Goal: Task Accomplishment & Management: Complete application form

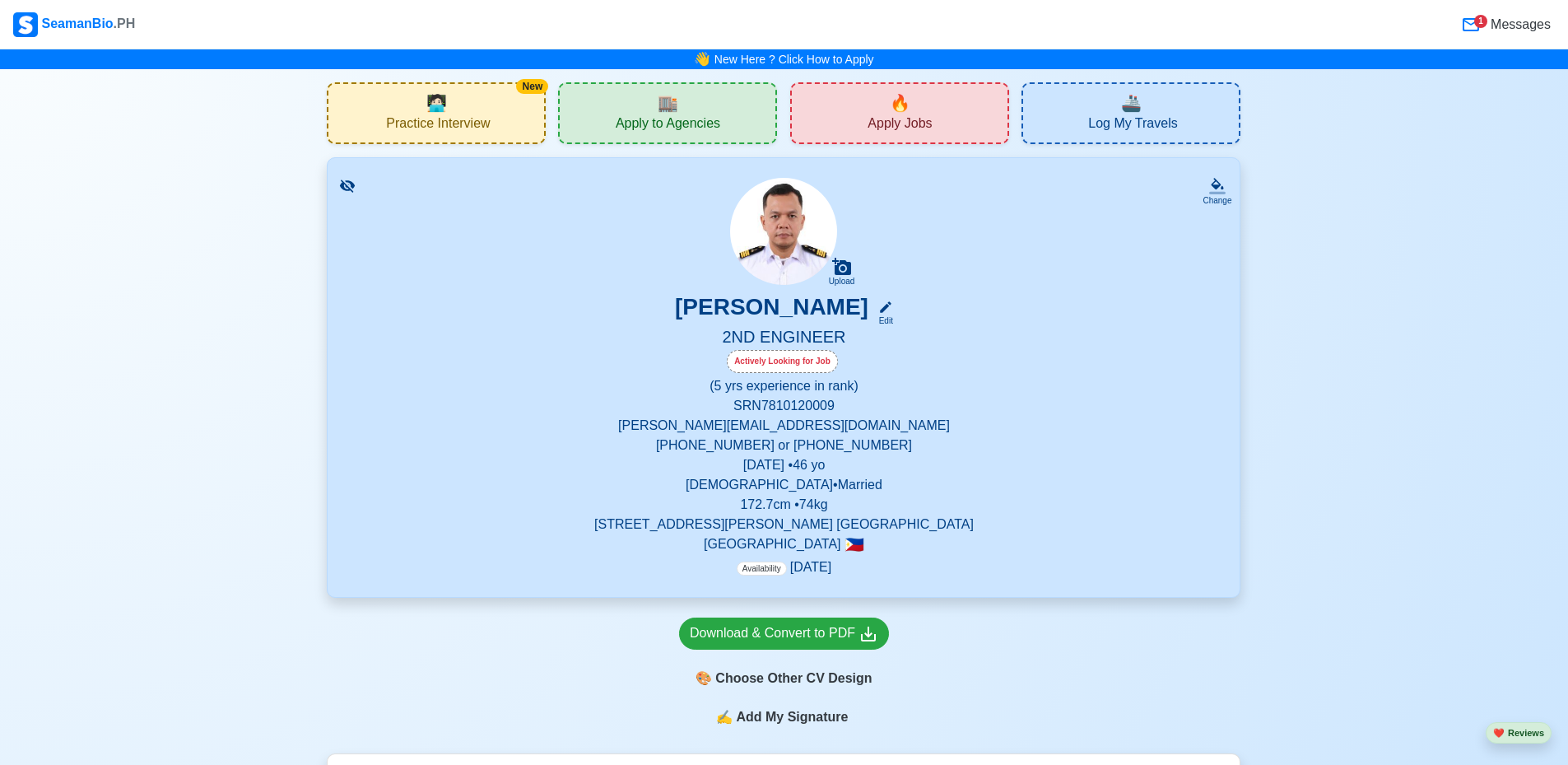
click at [878, 122] on span "Apply Jobs" at bounding box center [899, 125] width 64 height 20
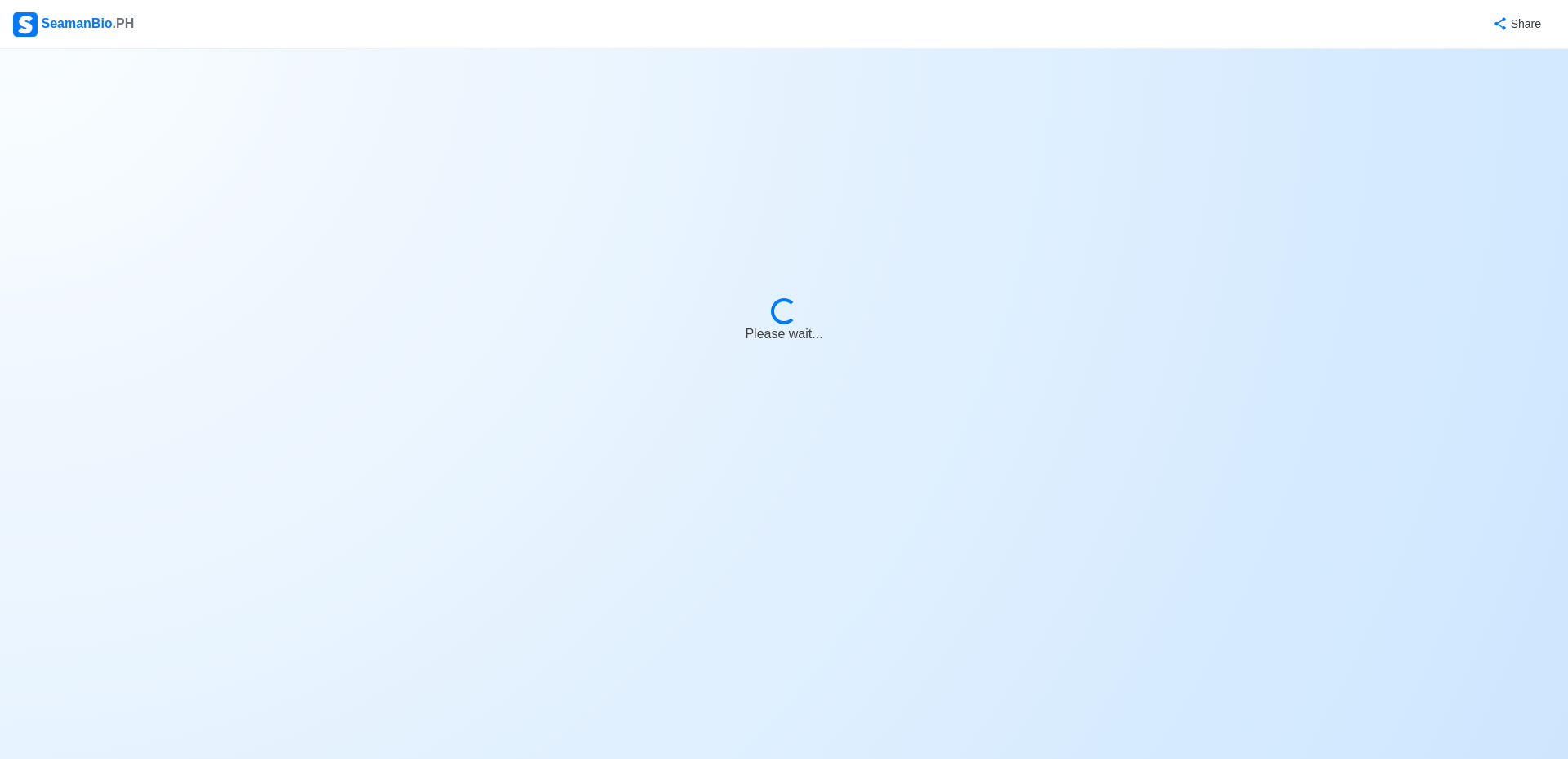
select select "2nd Engineer"
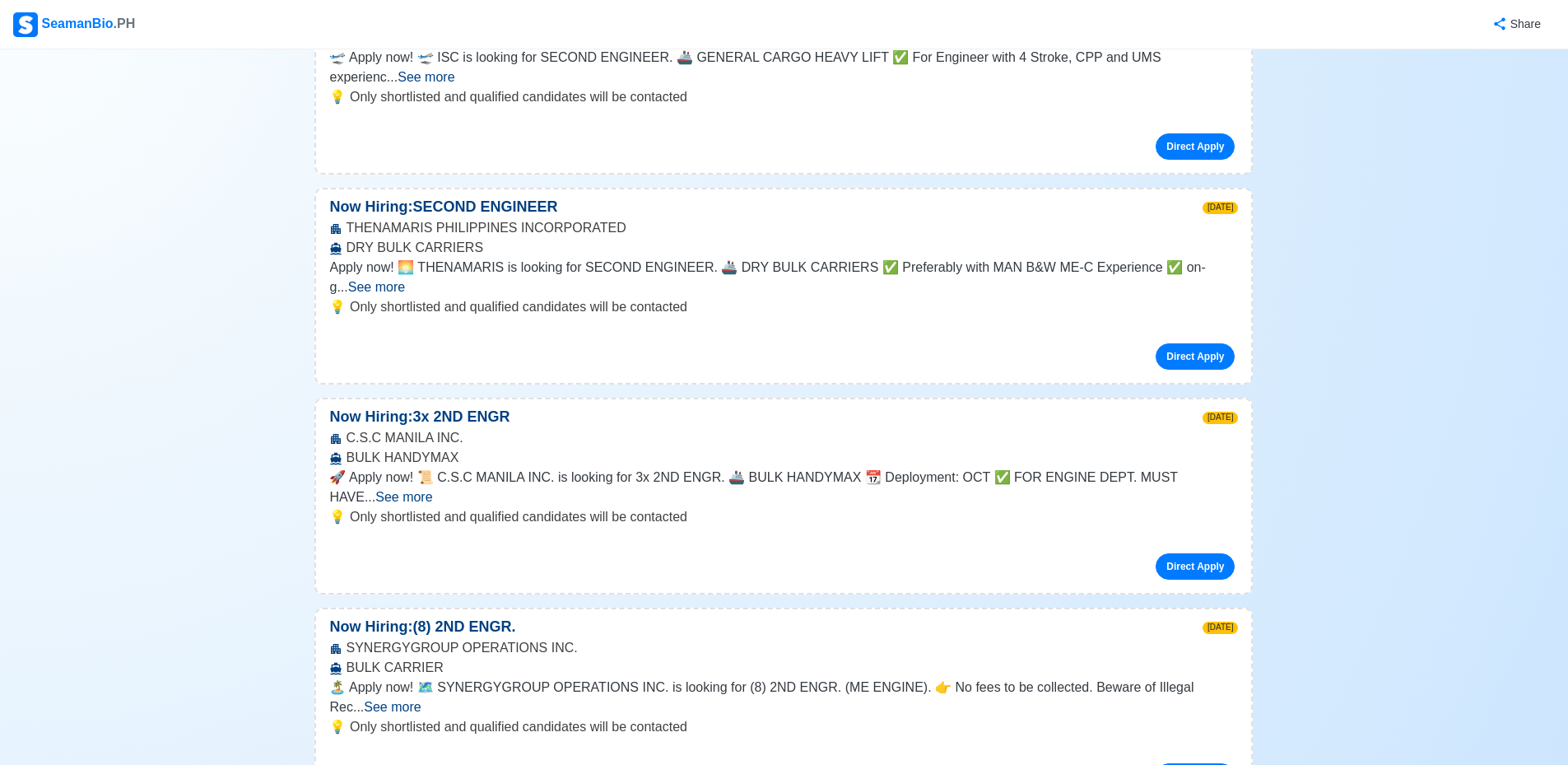
scroll to position [3622, 0]
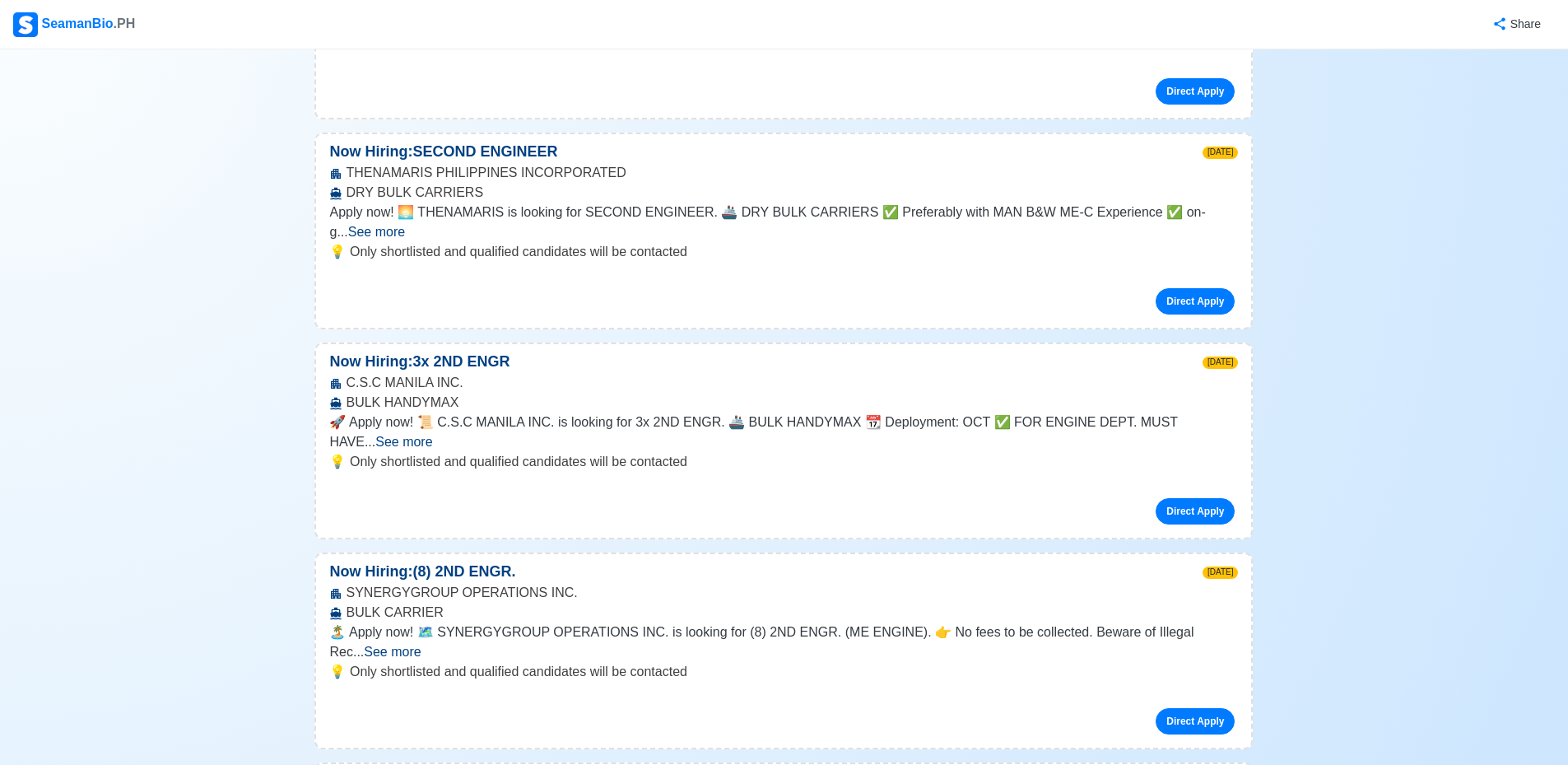
drag, startPoint x: 609, startPoint y: 566, endPoint x: 696, endPoint y: 574, distance: 87.4
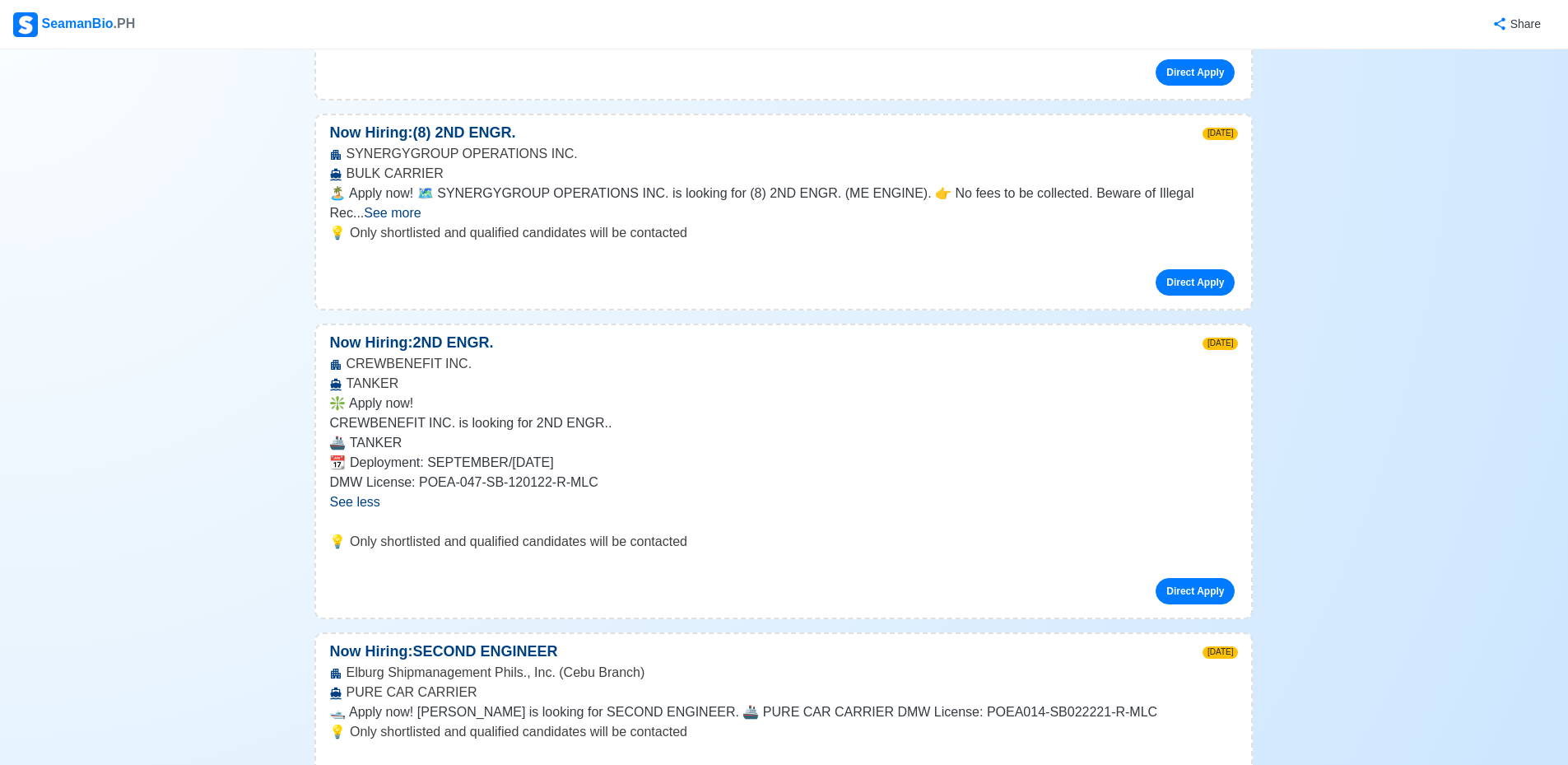
scroll to position [4115, 0]
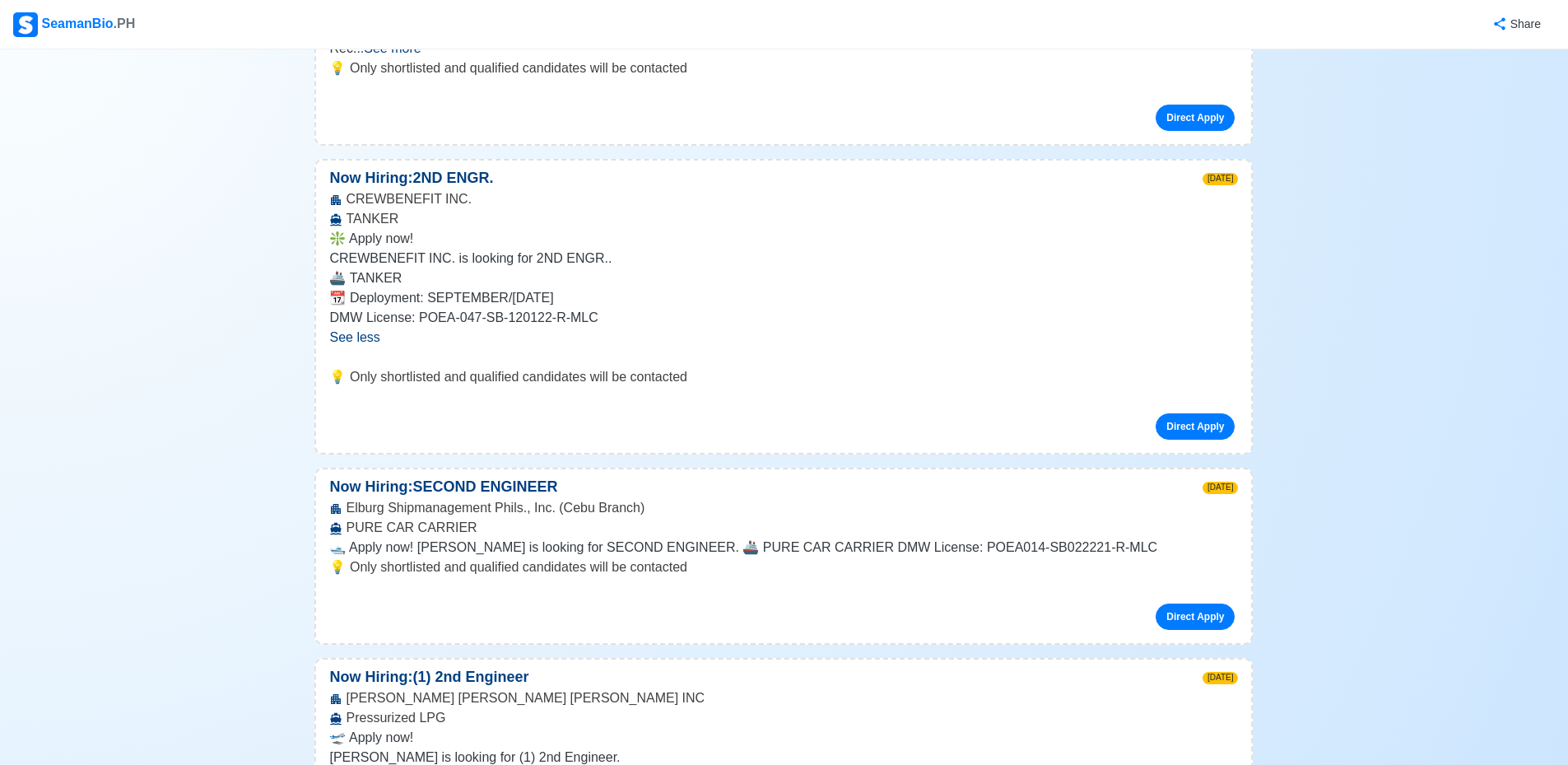
scroll to position [4280, 0]
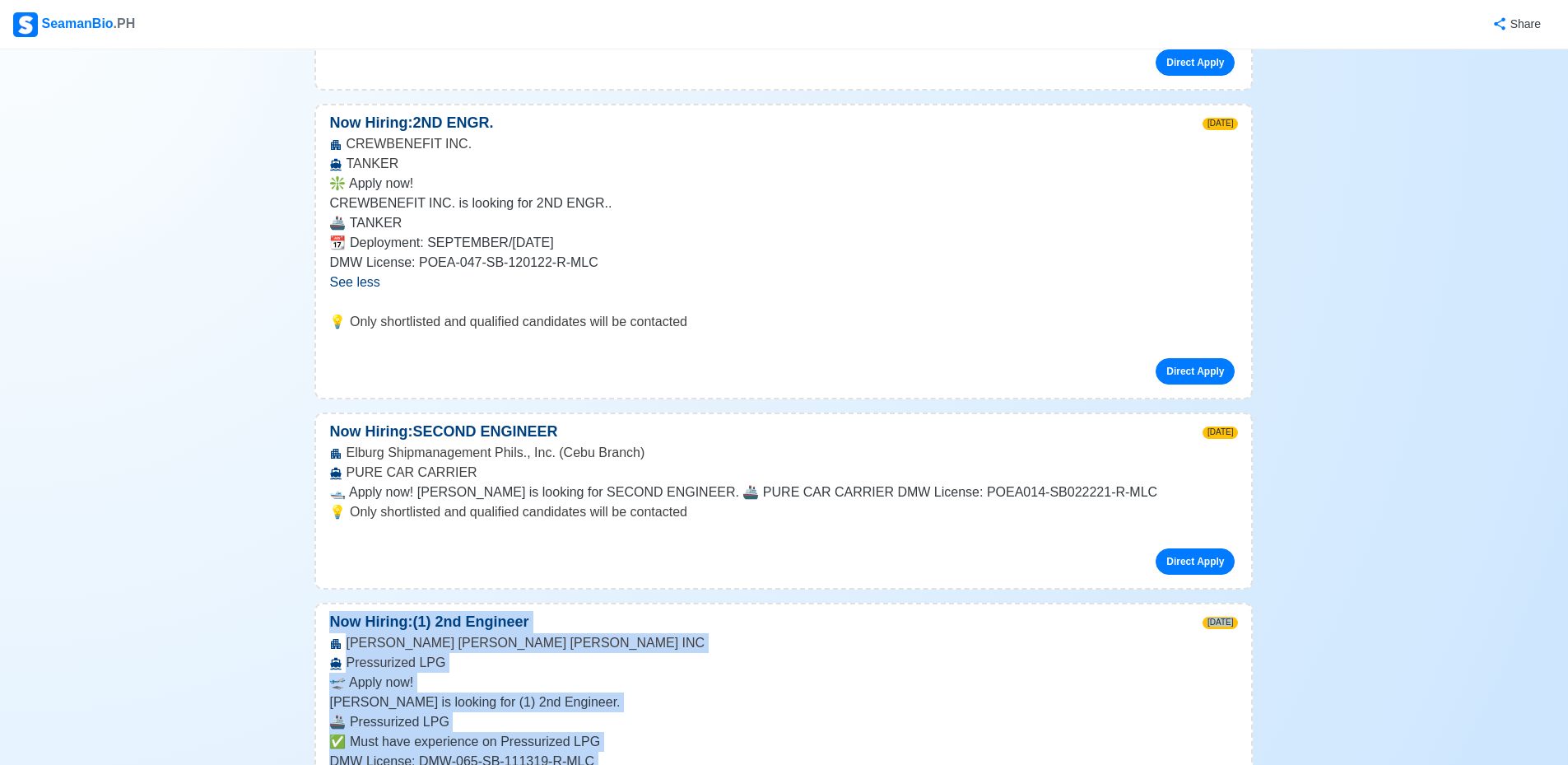
drag, startPoint x: 324, startPoint y: 347, endPoint x: 692, endPoint y: 550, distance: 420.3
click at [692, 602] on div "Now Hiring: (1) 2nd Engineer [DATE] [PERSON_NAME] BELL [PERSON_NAME] INC Pressu…" at bounding box center [783, 750] width 938 height 295
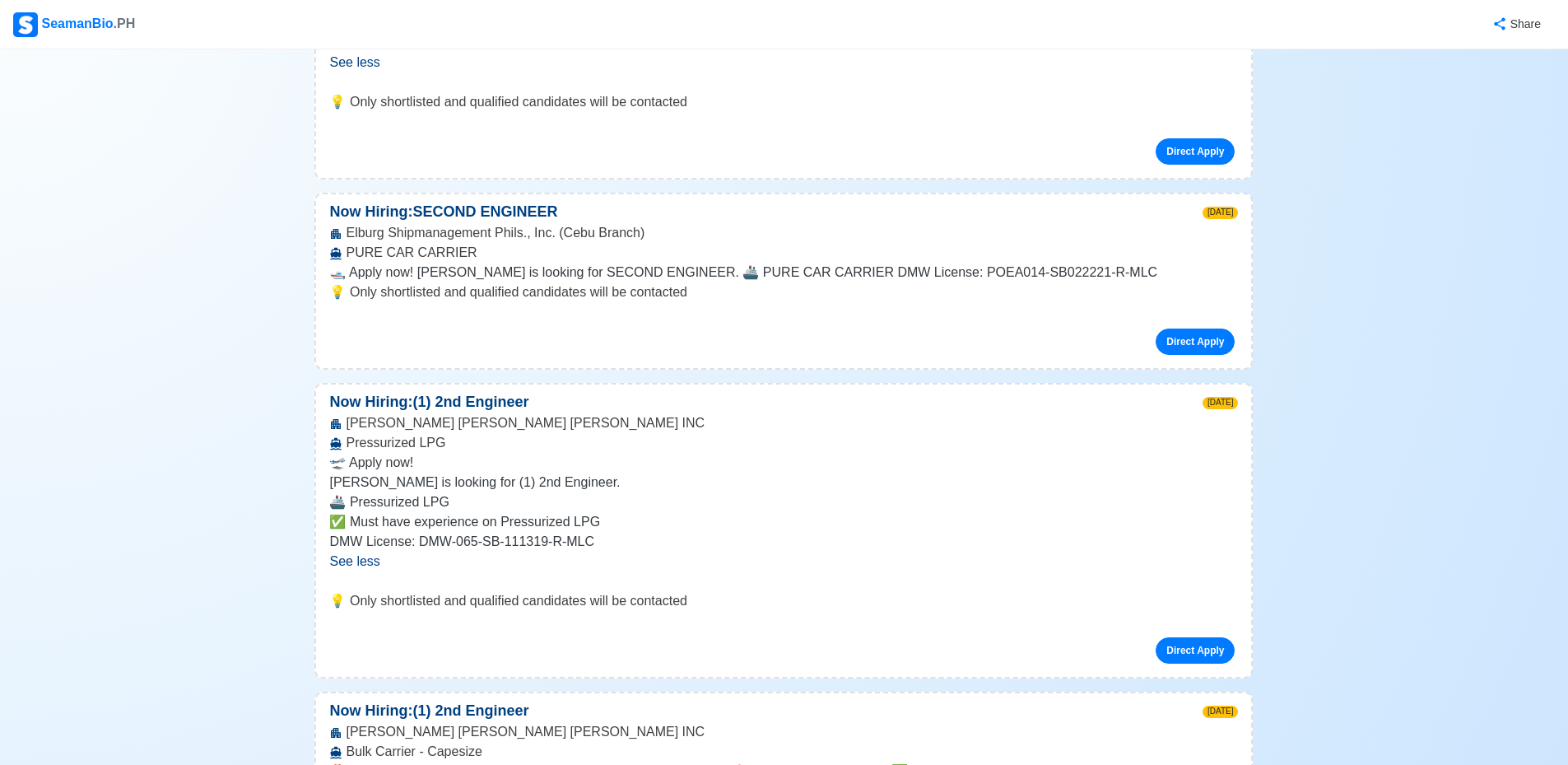
scroll to position [4610, 0]
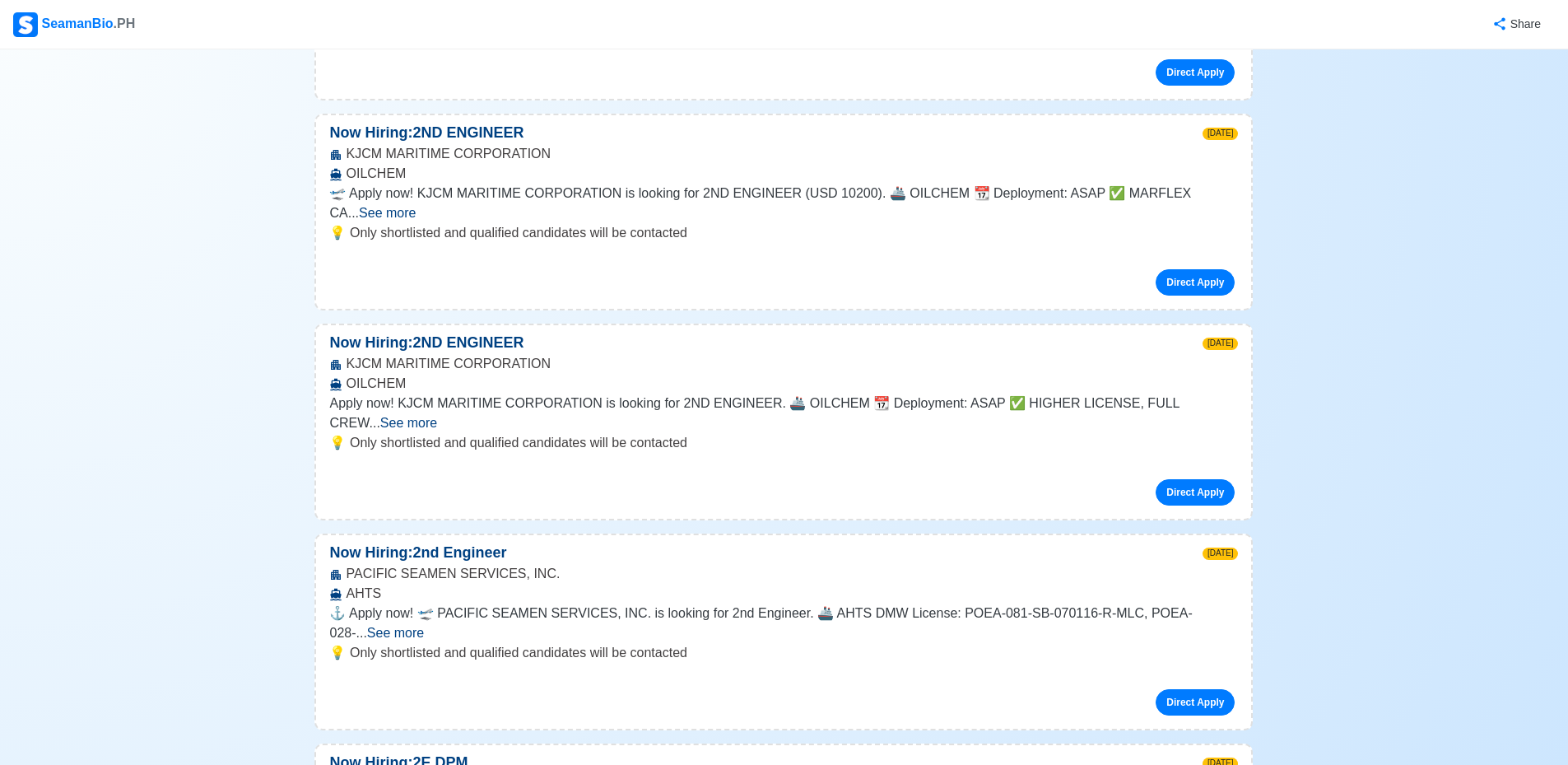
scroll to position [6529, 0]
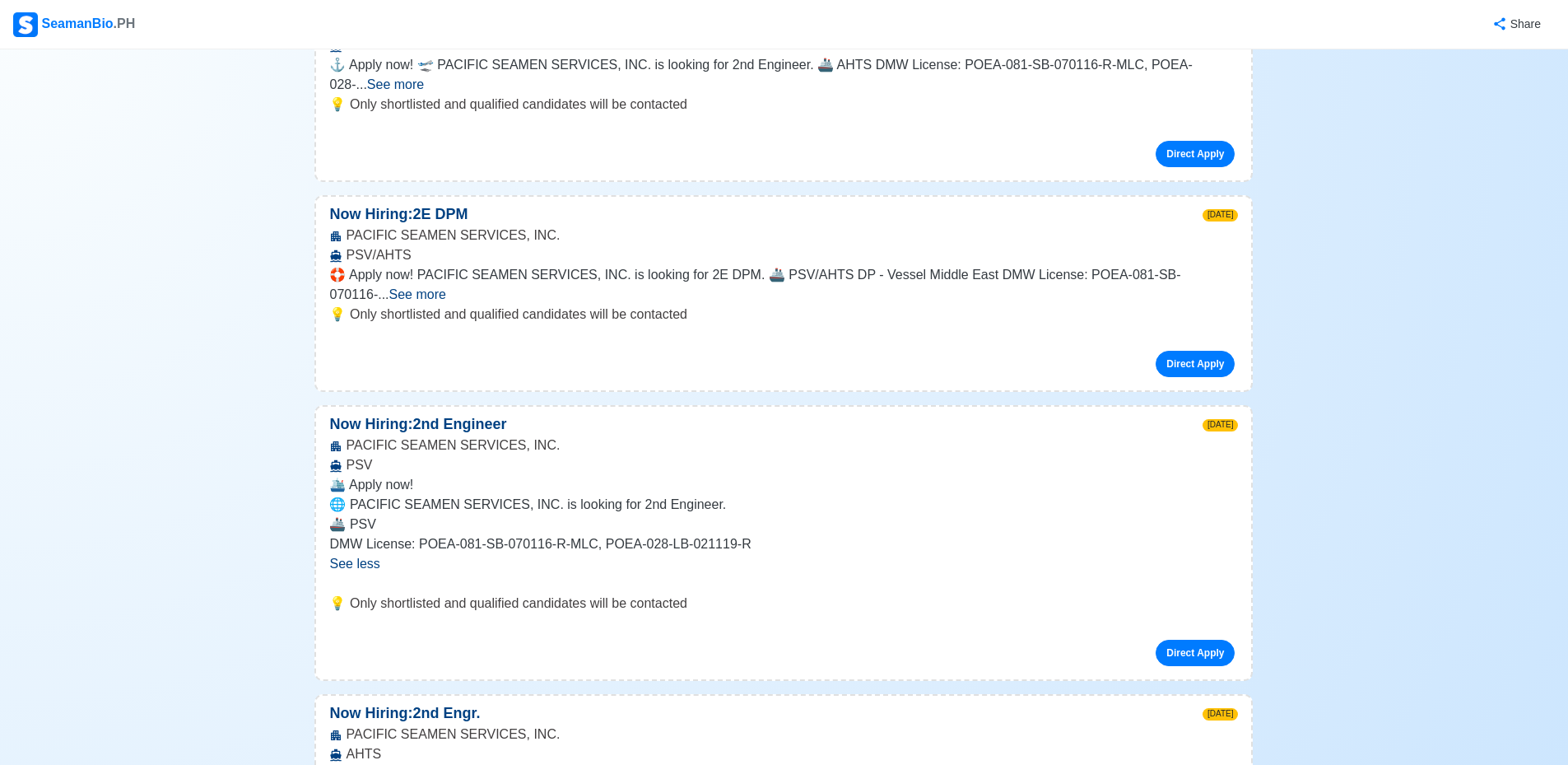
scroll to position [7133, 0]
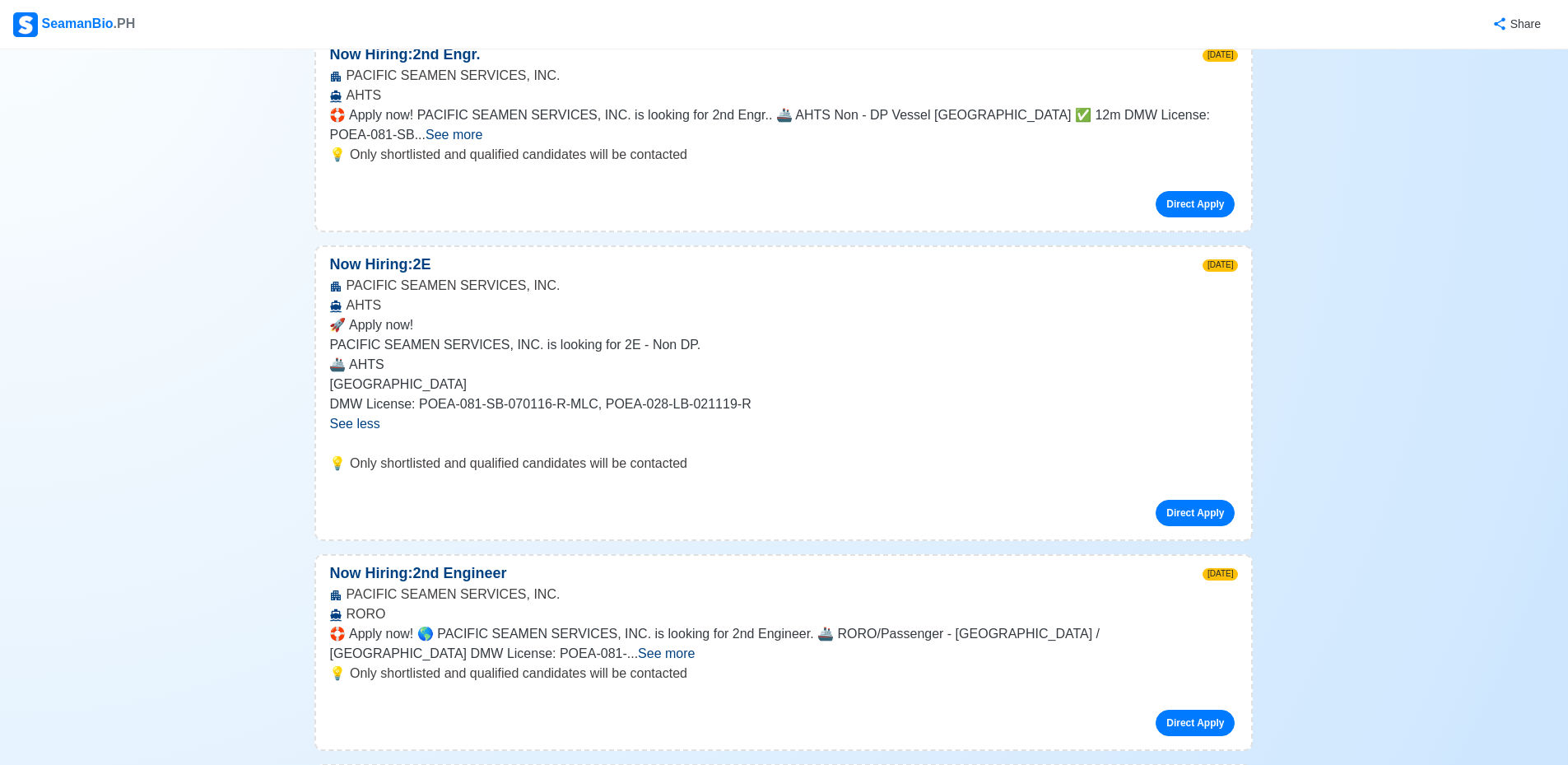
scroll to position [7737, 0]
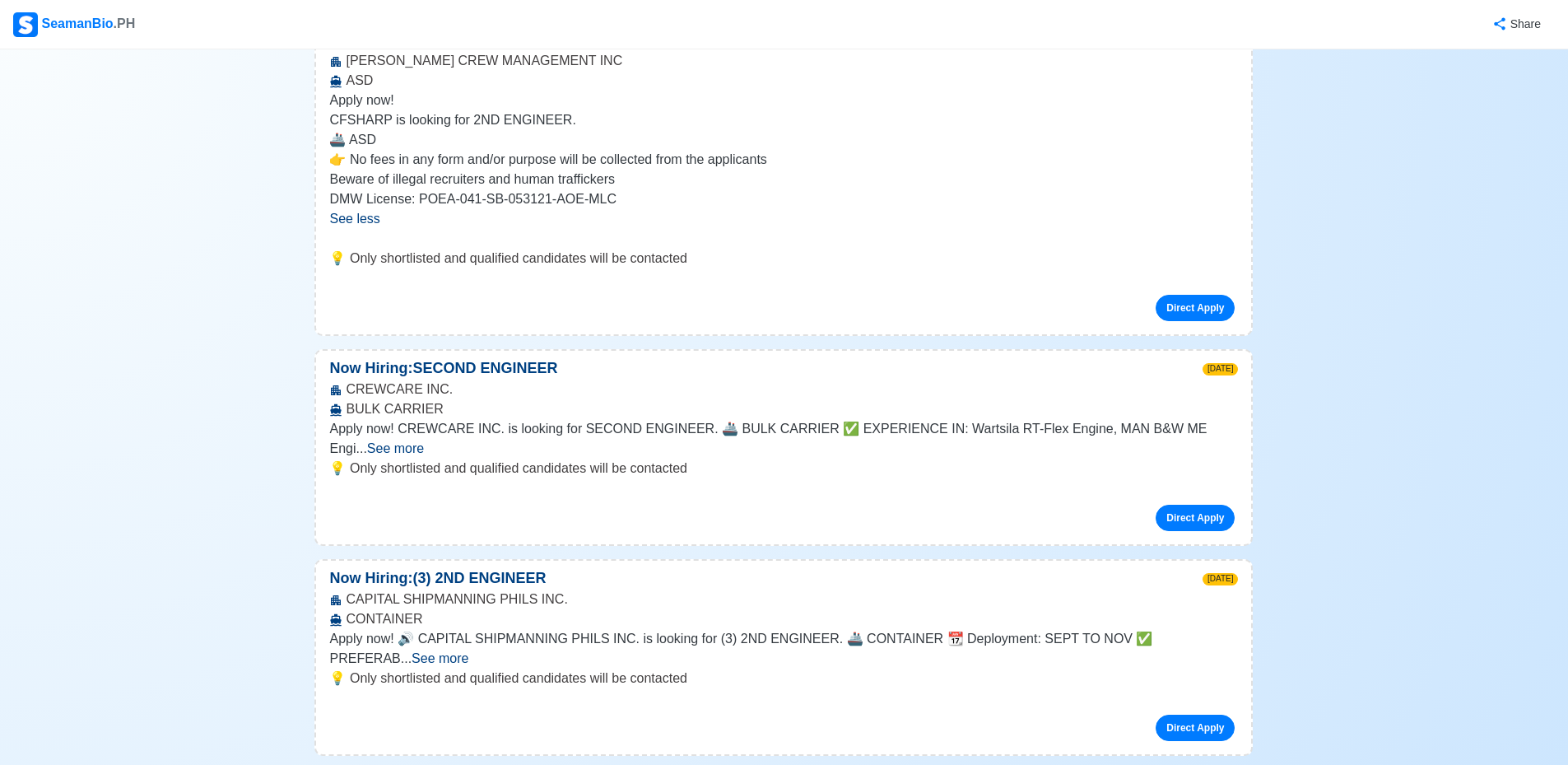
scroll to position [8669, 0]
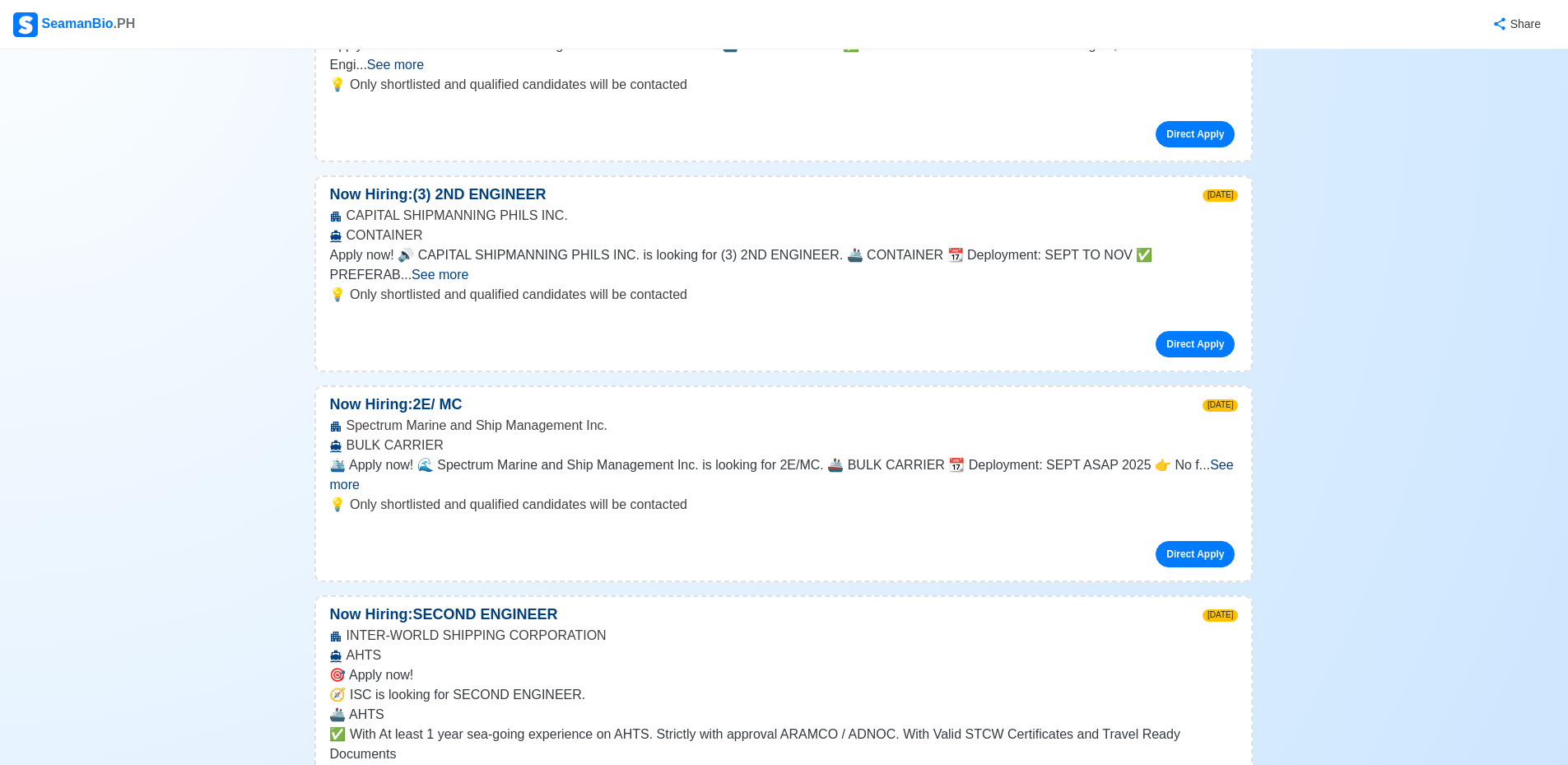
scroll to position [9109, 0]
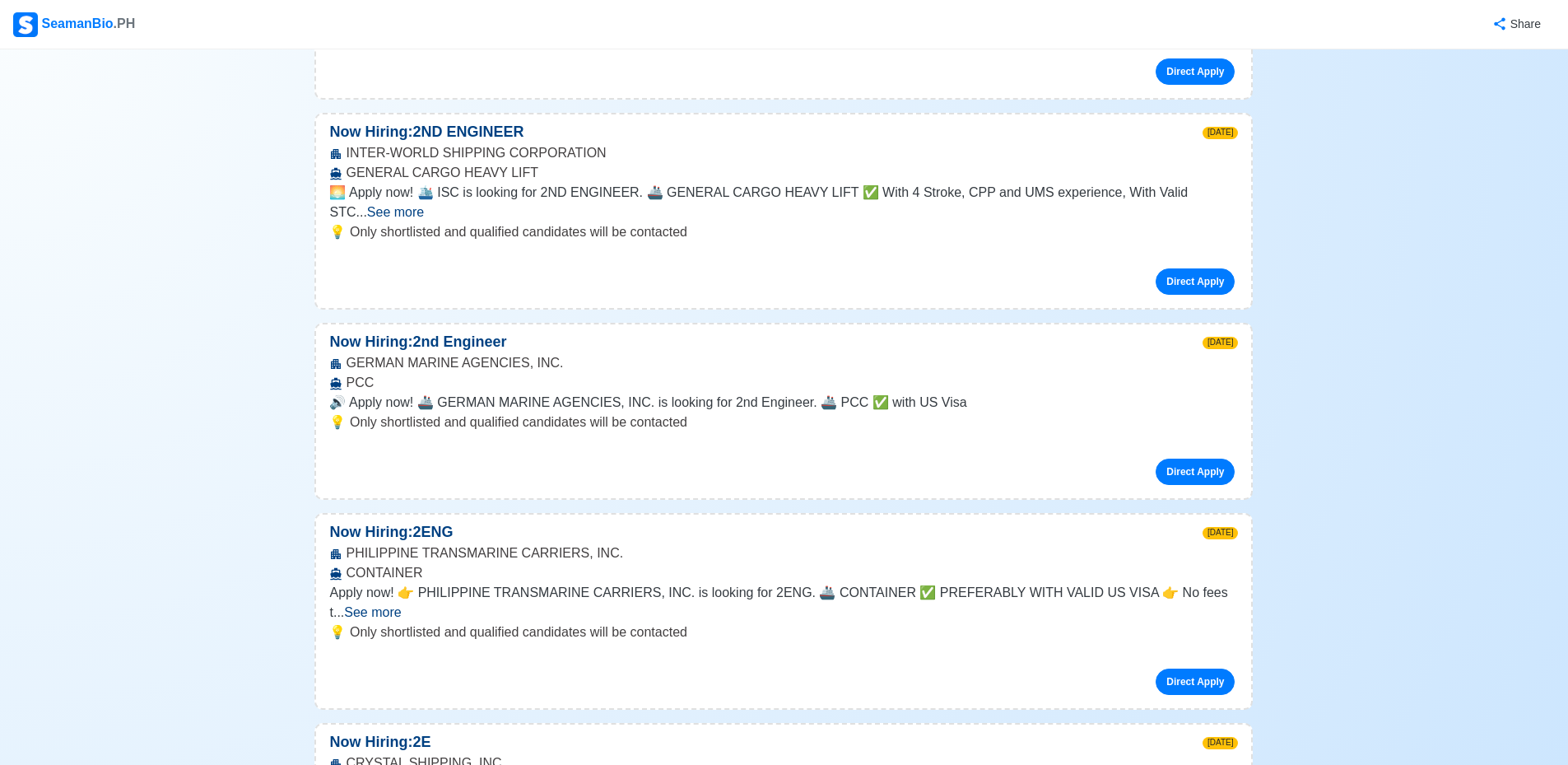
scroll to position [11853, 0]
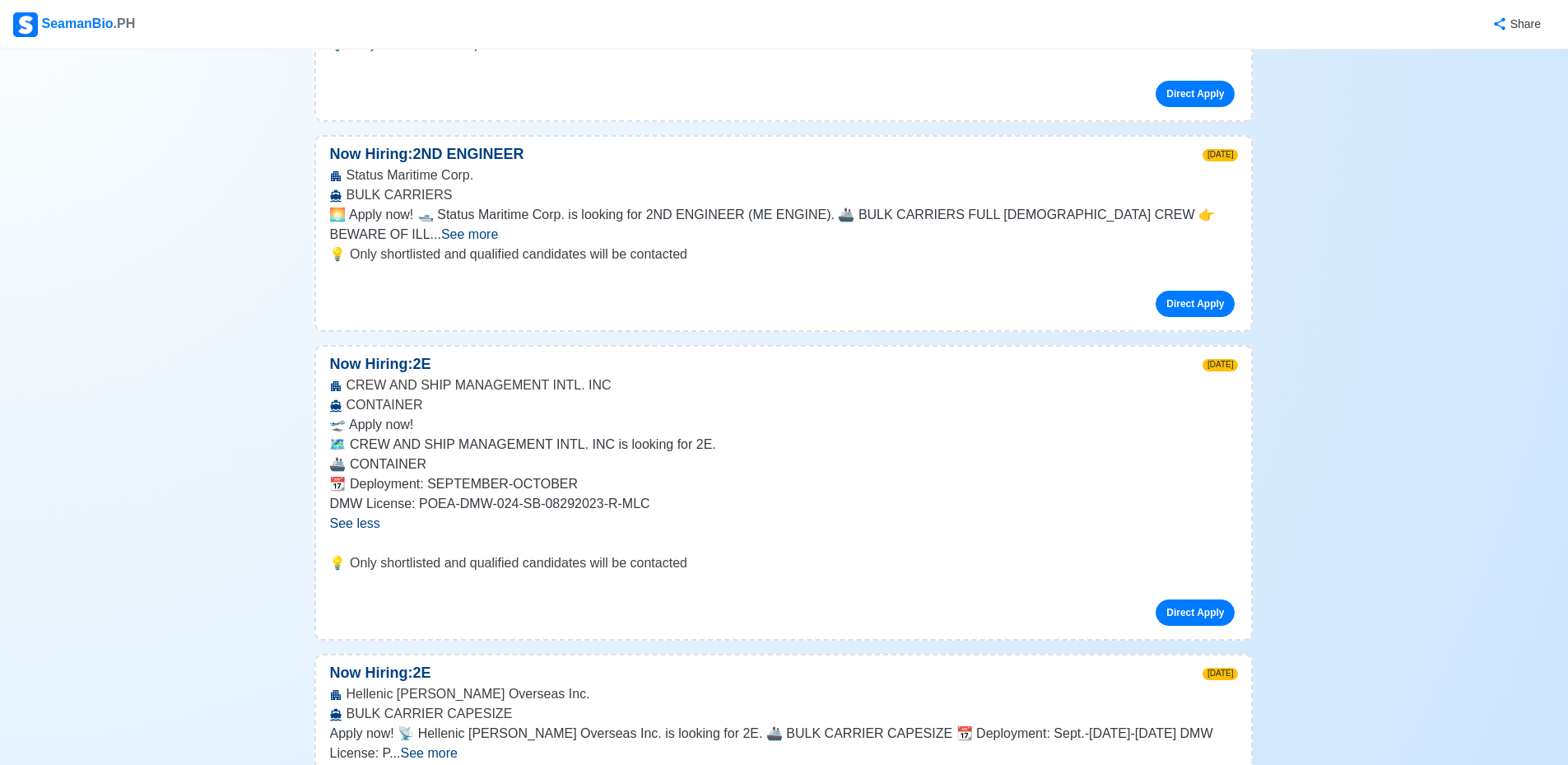
scroll to position [12840, 0]
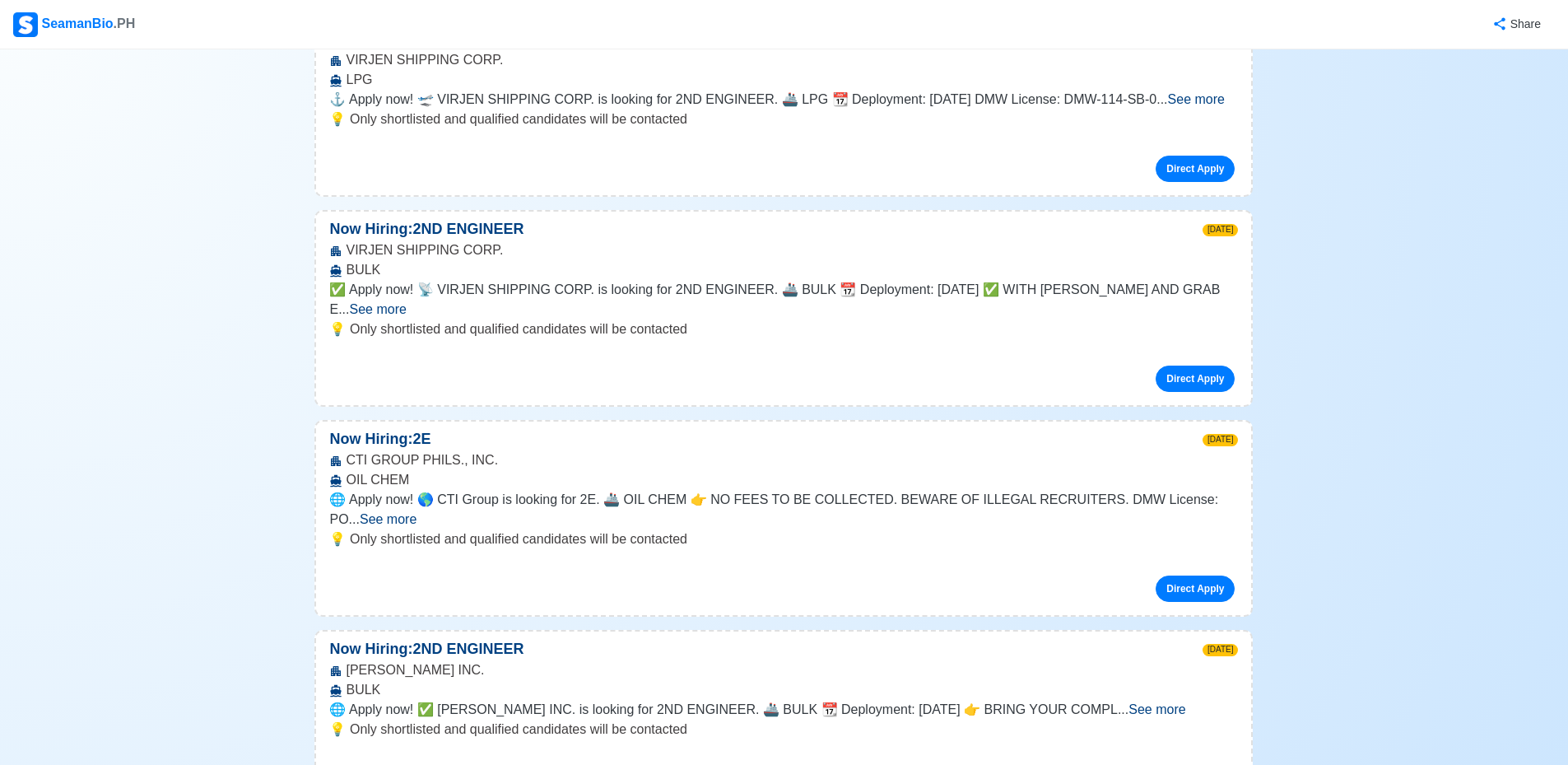
scroll to position [14431, 0]
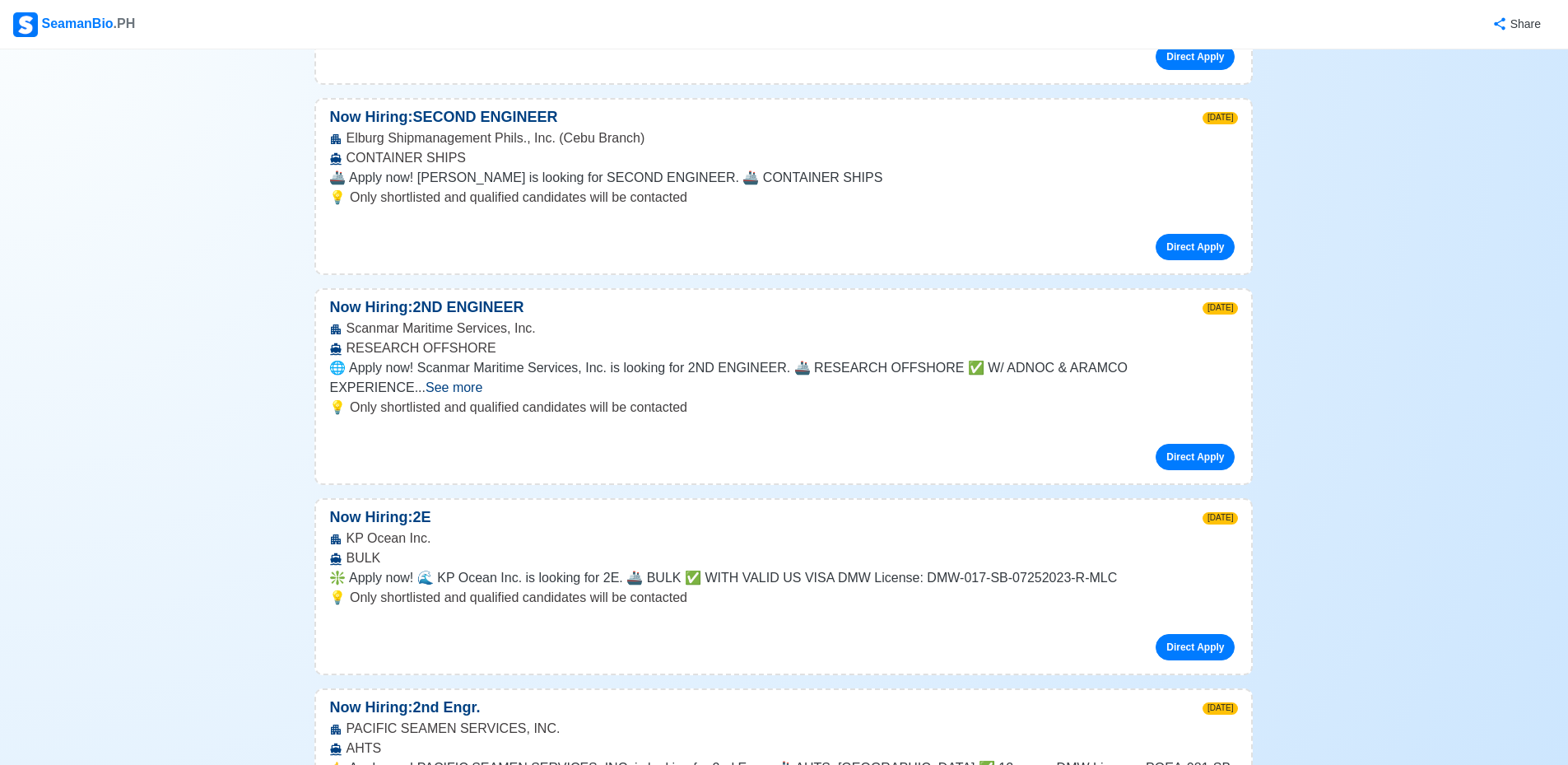
scroll to position [20742, 0]
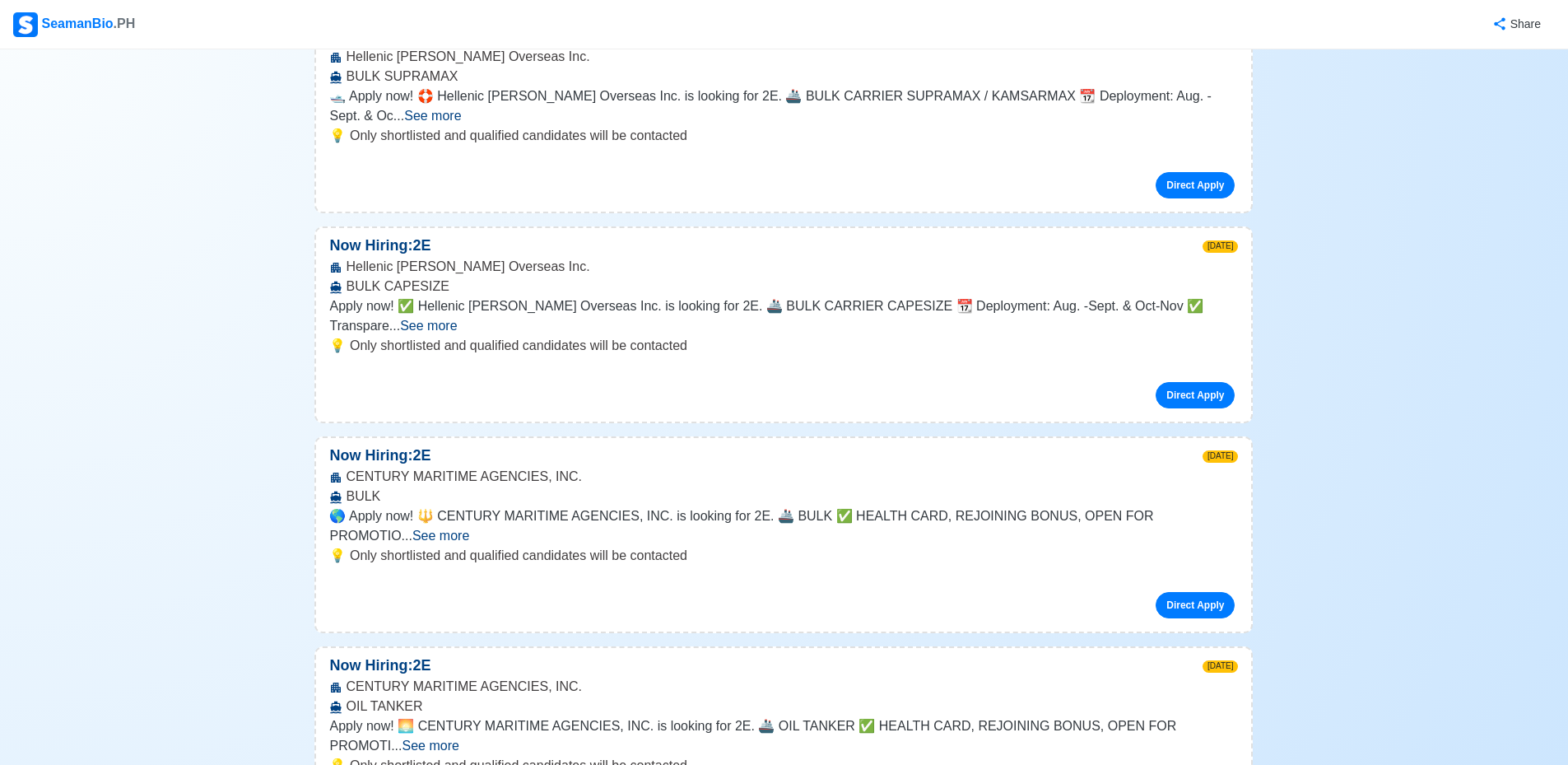
scroll to position [23101, 0]
